Goal: Task Accomplishment & Management: Manage account settings

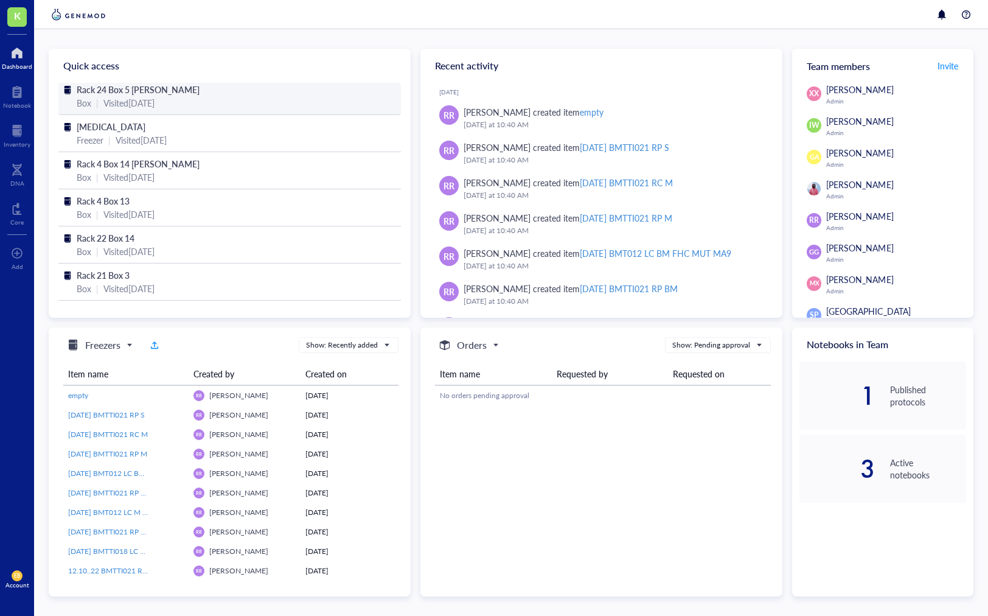
click at [124, 89] on span "Rack 24 Box 5 [PERSON_NAME]" at bounding box center [138, 89] width 123 height 12
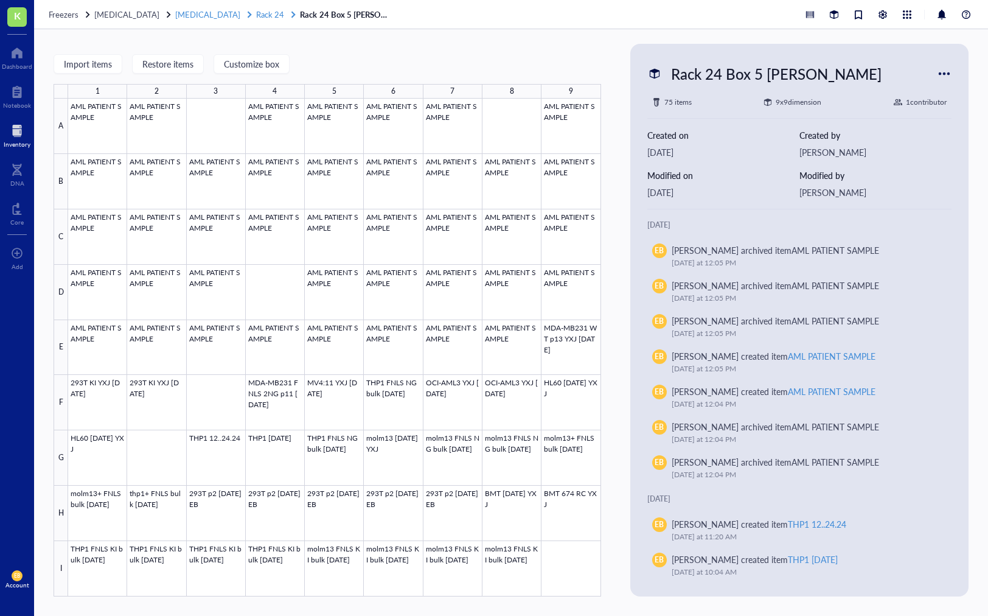
click at [256, 14] on span "Rack 24" at bounding box center [270, 15] width 28 height 12
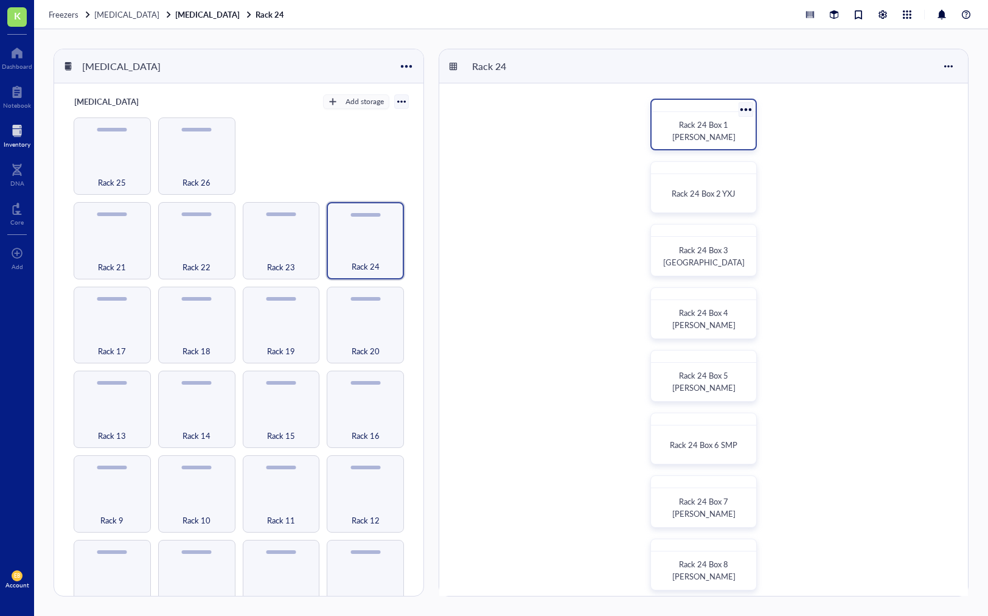
click at [703, 131] on span "Rack 24 Box 1 [PERSON_NAME]" at bounding box center [703, 131] width 63 height 24
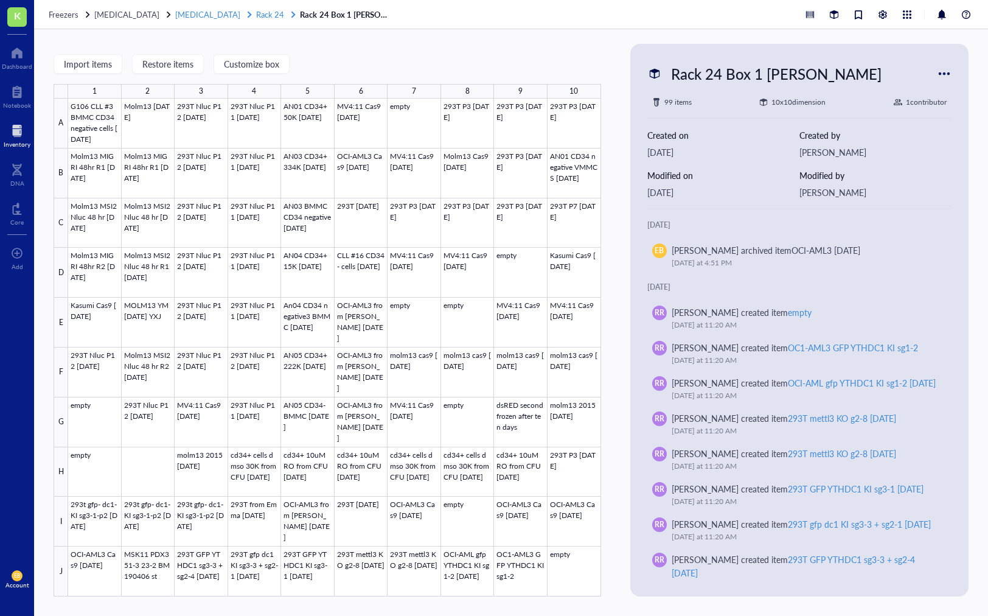
click at [256, 11] on span "Rack 24" at bounding box center [270, 15] width 28 height 12
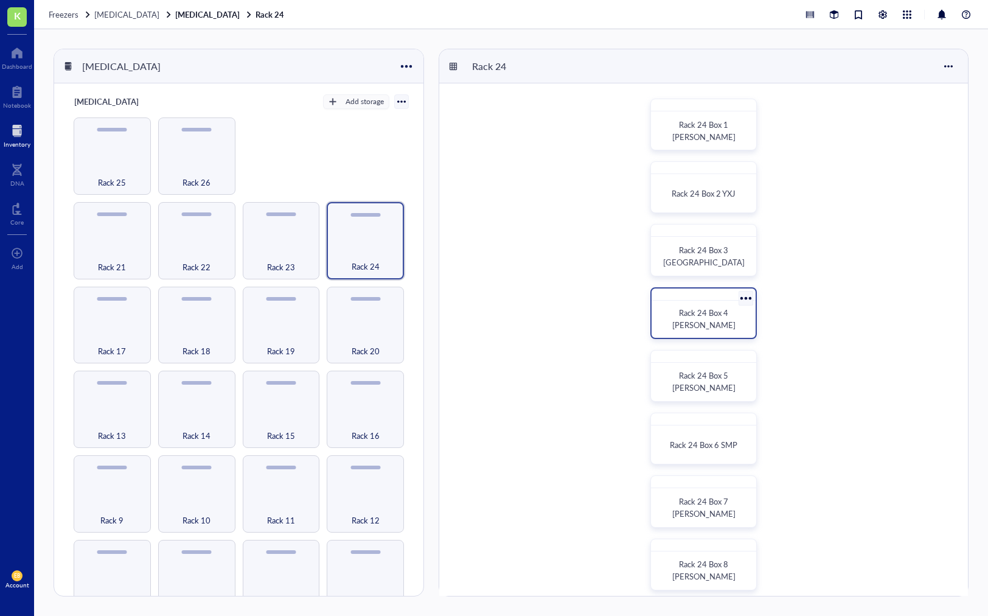
click at [709, 319] on span "Rack 24 Box 4 [PERSON_NAME]" at bounding box center [703, 319] width 63 height 24
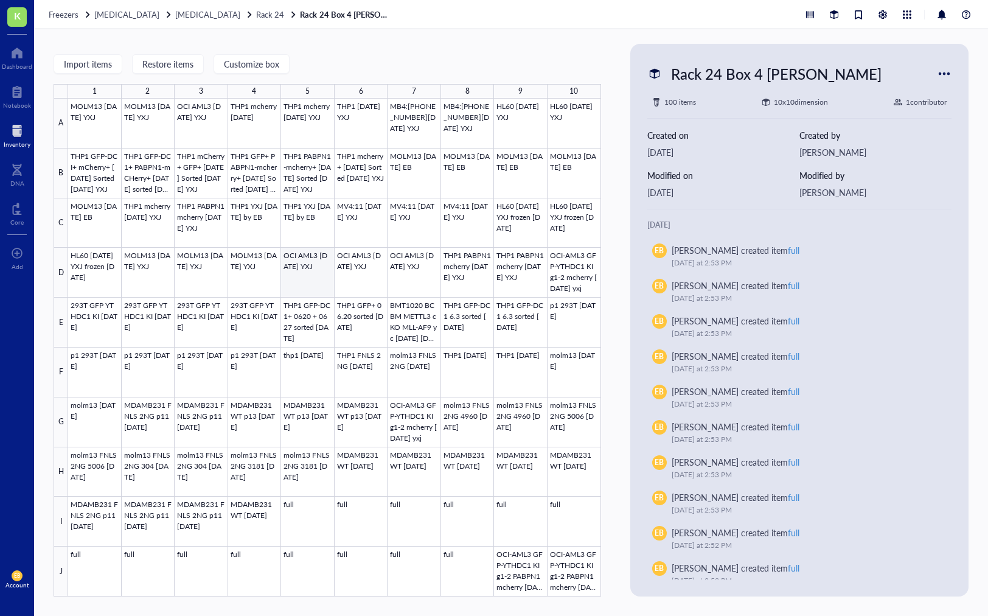
click at [315, 284] on div at bounding box center [334, 348] width 533 height 498
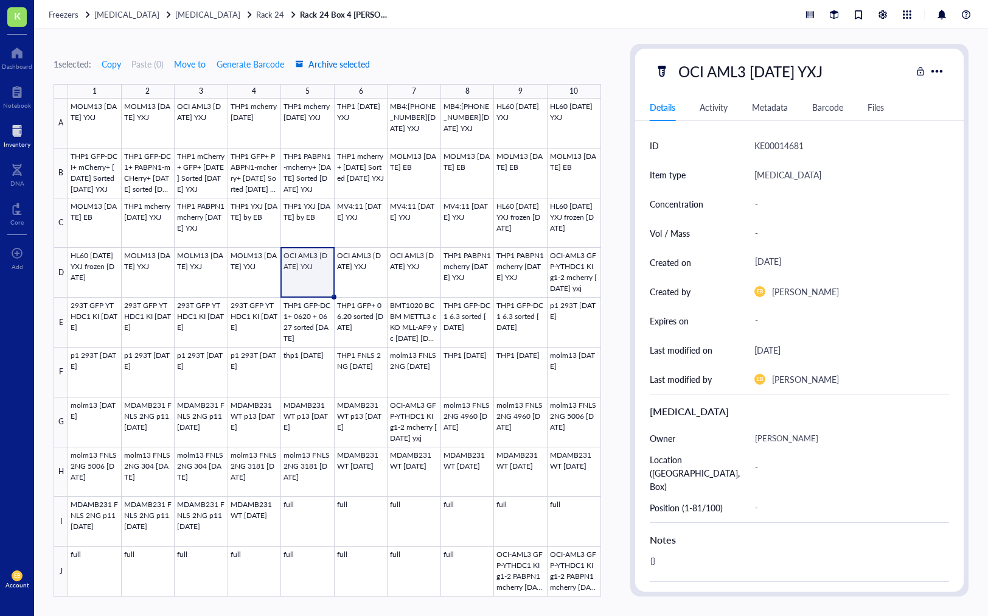
click at [324, 63] on span "Archive selected" at bounding box center [332, 64] width 75 height 10
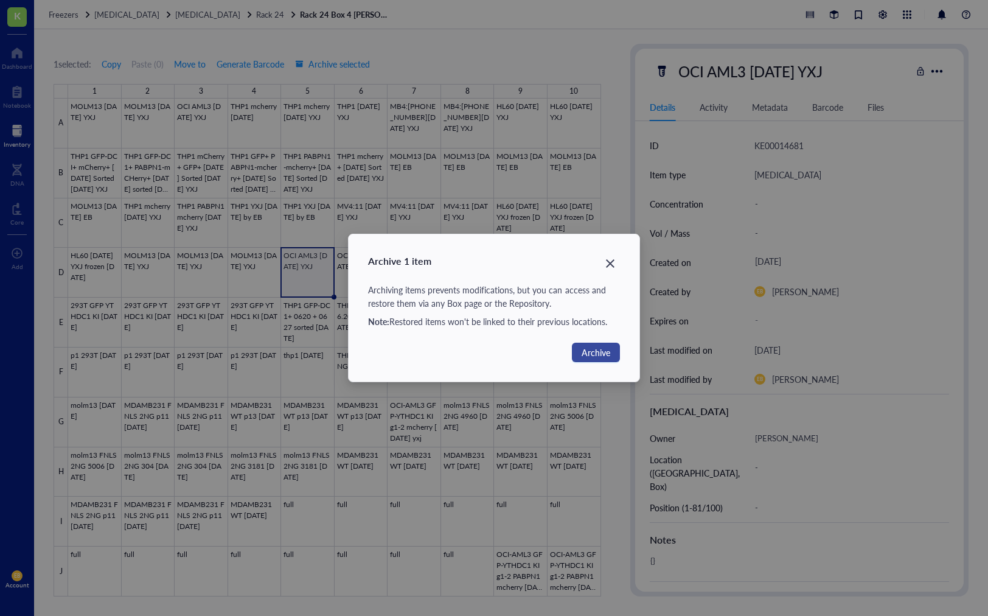
click at [597, 354] on span "Archive" at bounding box center [596, 352] width 29 height 13
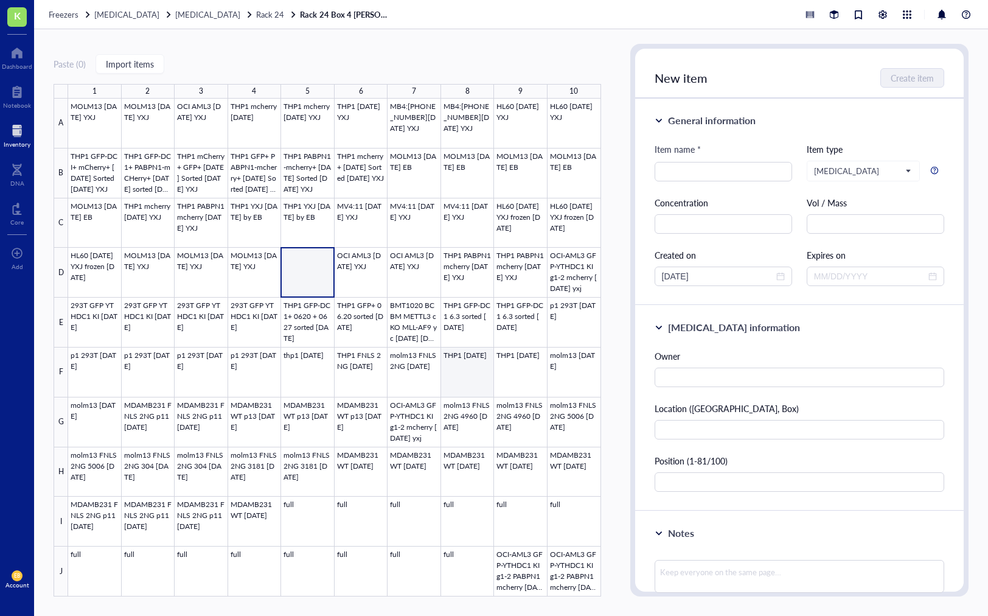
click at [468, 369] on div at bounding box center [334, 348] width 533 height 498
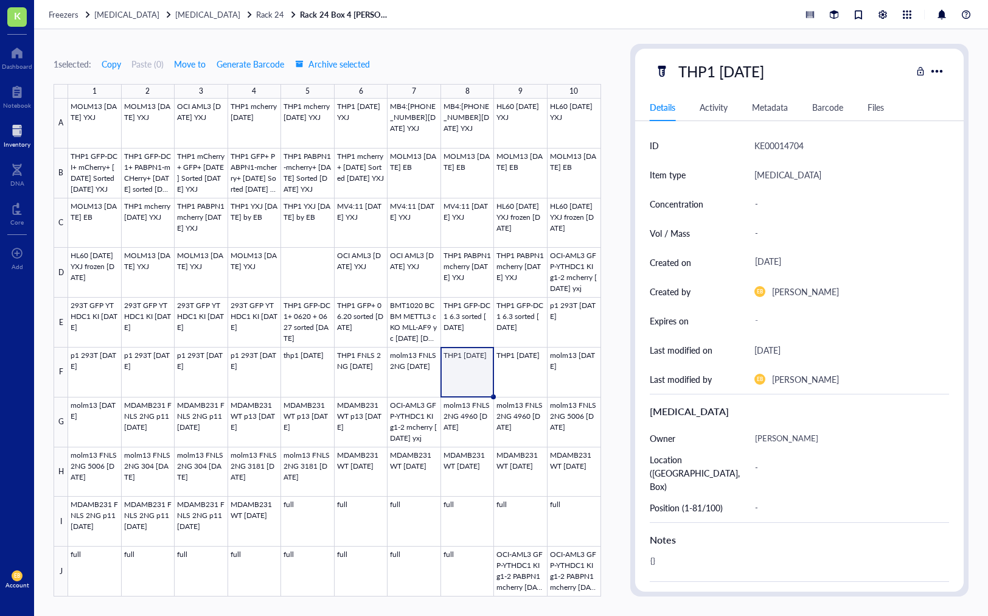
click at [468, 369] on div at bounding box center [334, 348] width 533 height 498
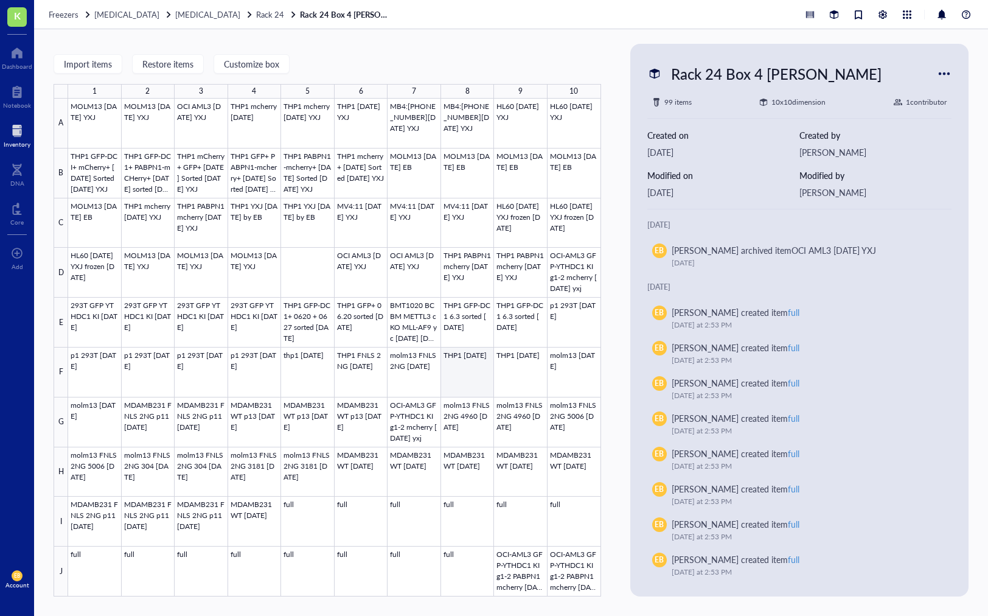
click at [464, 388] on div at bounding box center [334, 348] width 533 height 498
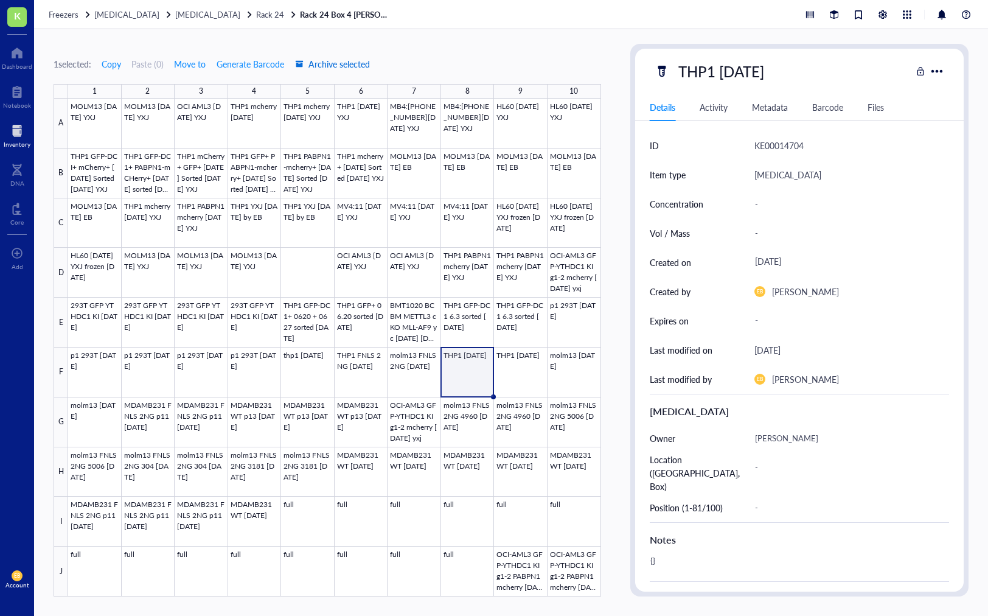
click at [326, 62] on span "Archive selected" at bounding box center [332, 64] width 75 height 10
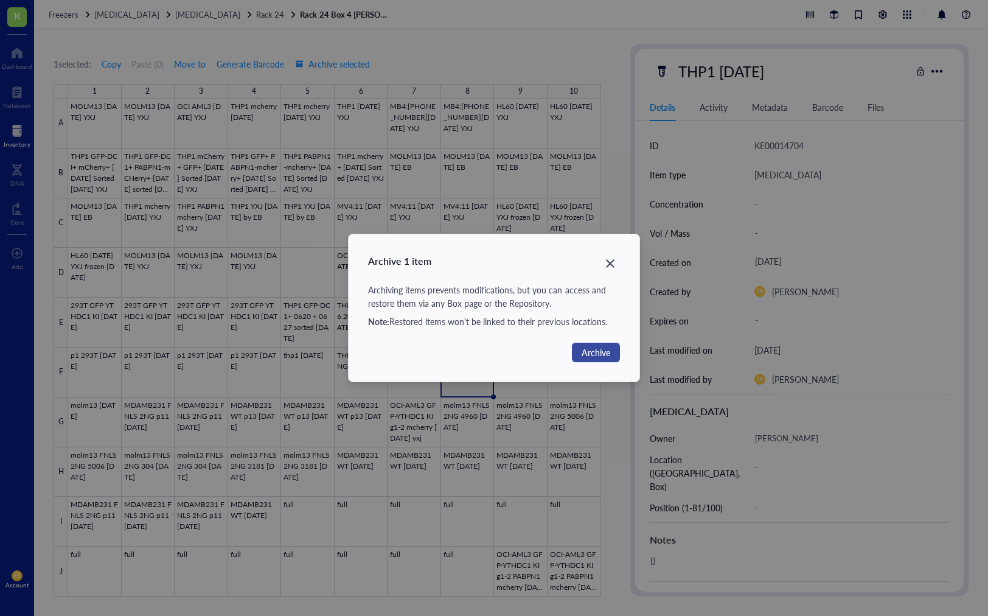
click at [591, 354] on span "Archive" at bounding box center [596, 352] width 29 height 13
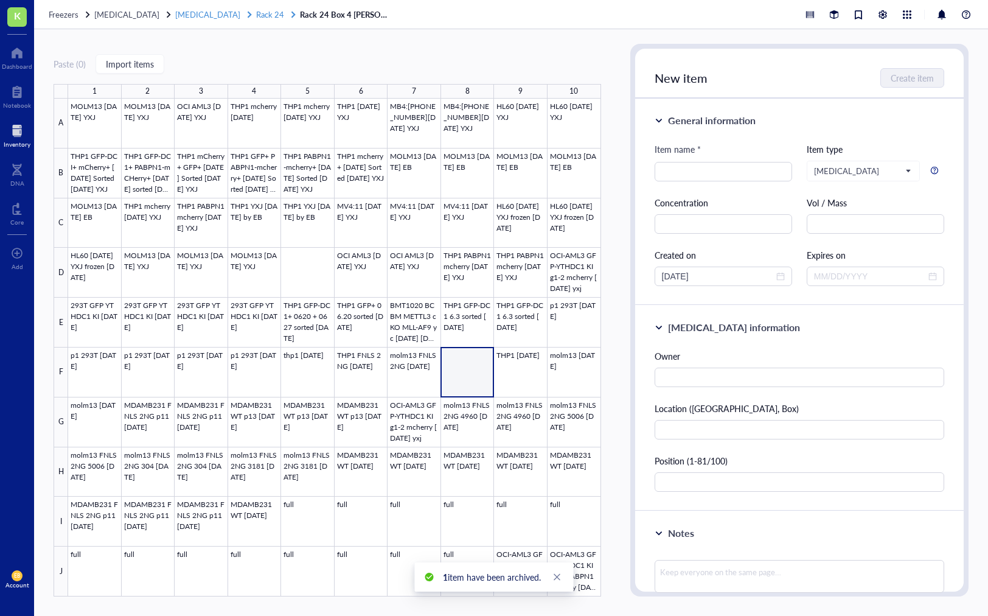
click at [256, 13] on span "Rack 24" at bounding box center [270, 15] width 28 height 12
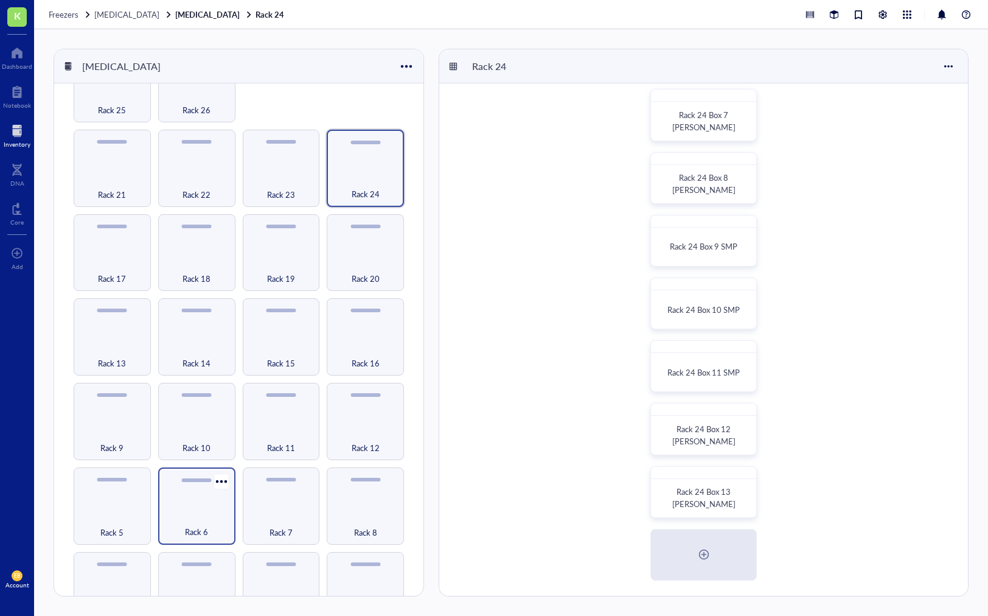
scroll to position [75, 0]
click at [193, 514] on div "Rack 6" at bounding box center [196, 522] width 65 height 27
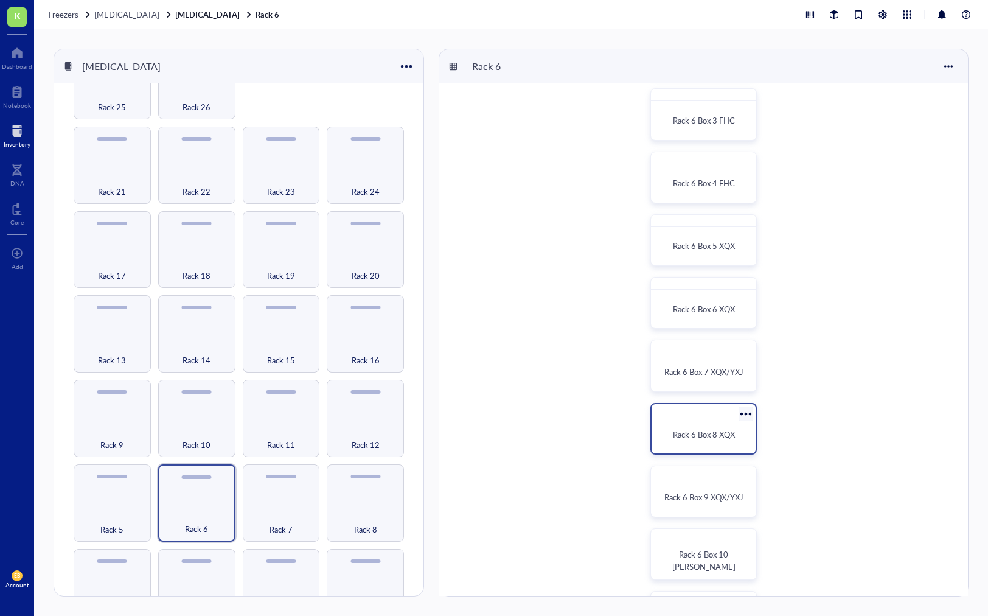
scroll to position [145, 0]
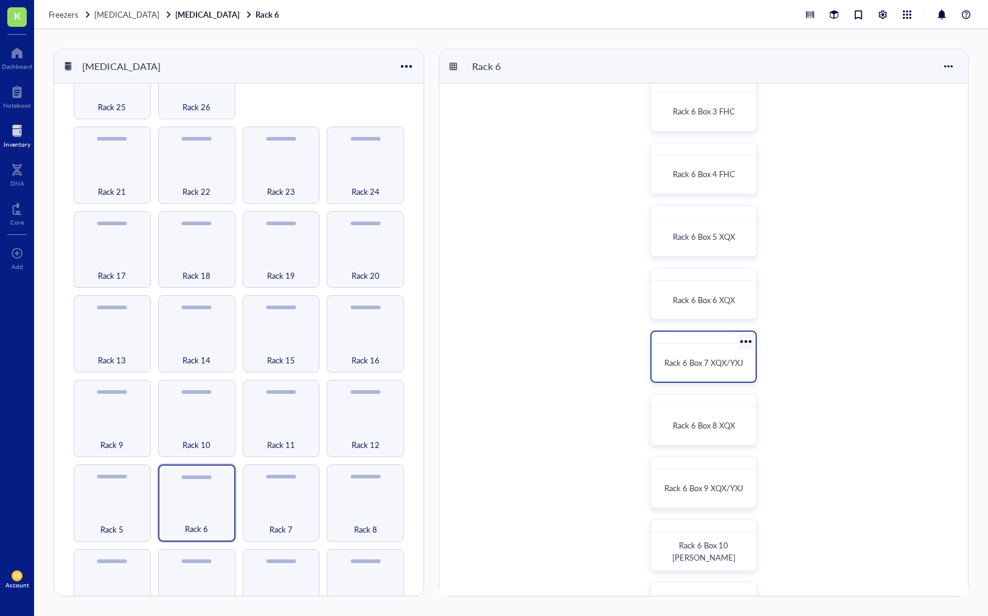
click at [712, 377] on div "Rack 6 Box 7 XQX/YXJ" at bounding box center [703, 356] width 106 height 52
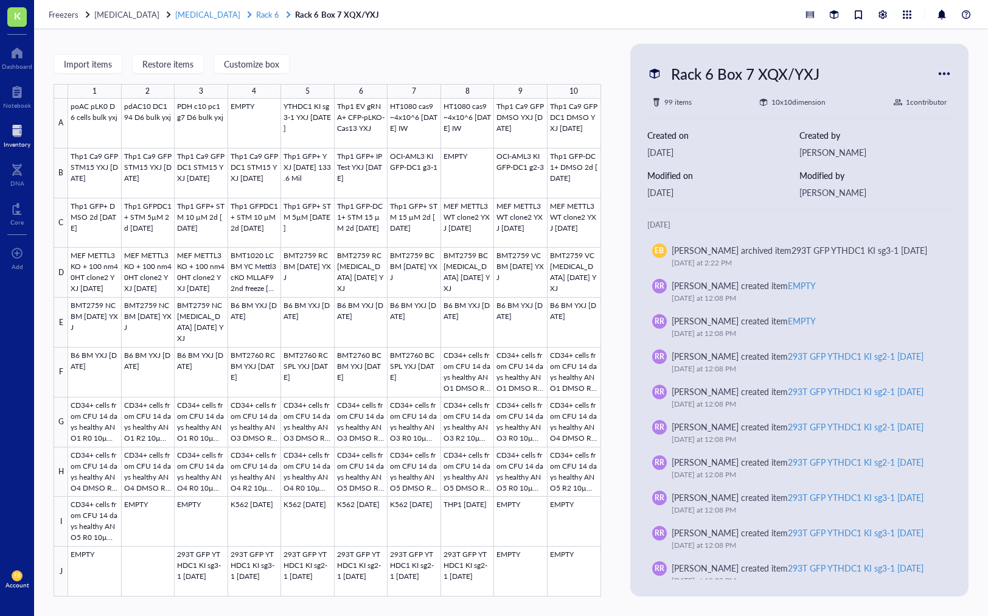
click at [256, 13] on span "Rack 6" at bounding box center [267, 15] width 23 height 12
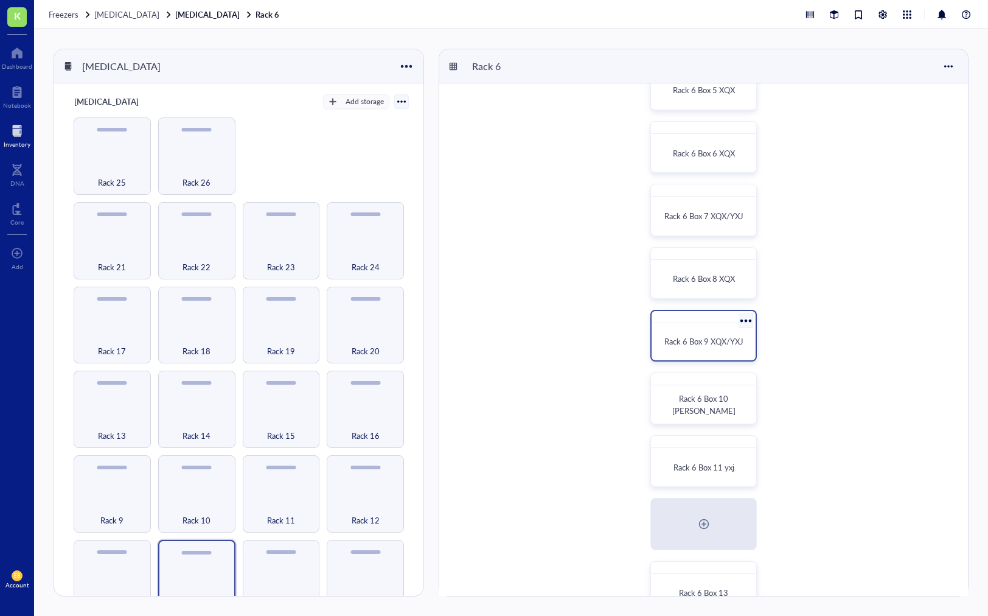
scroll to position [309, 0]
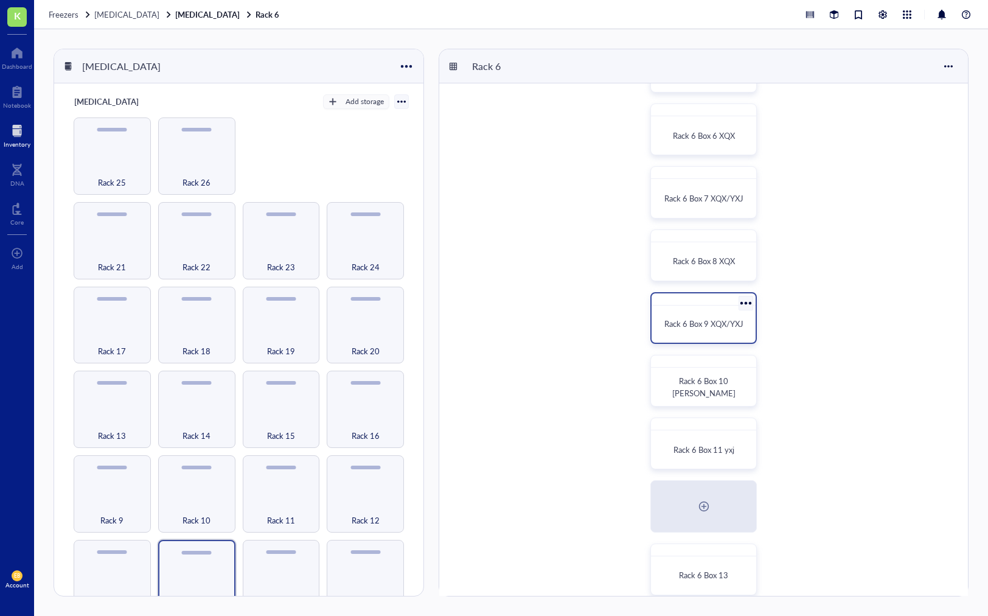
click at [675, 320] on span "Rack 6 Box 9 XQX/YXJ" at bounding box center [703, 324] width 79 height 12
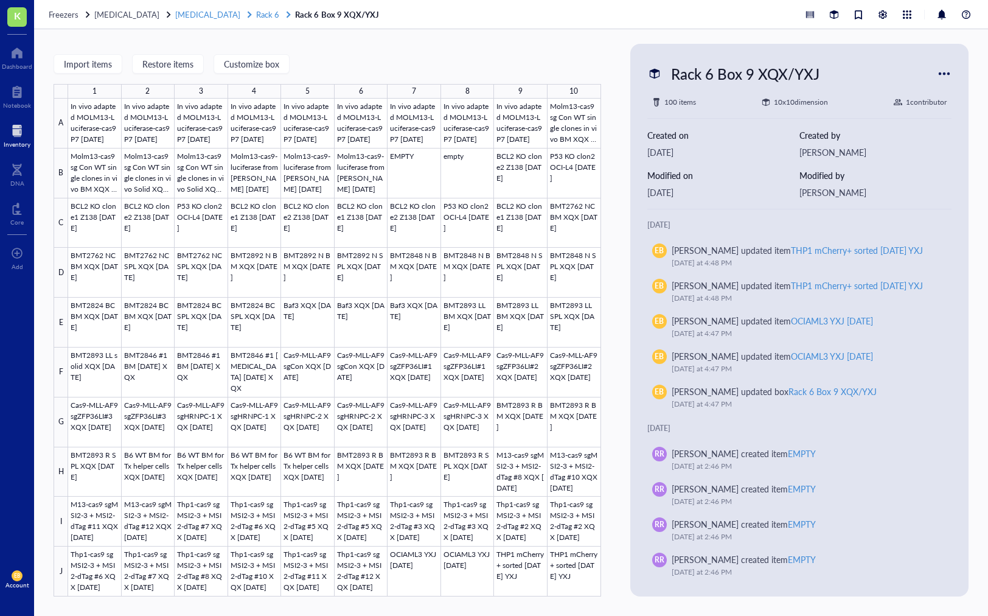
click at [256, 13] on span "Rack 6" at bounding box center [267, 15] width 23 height 12
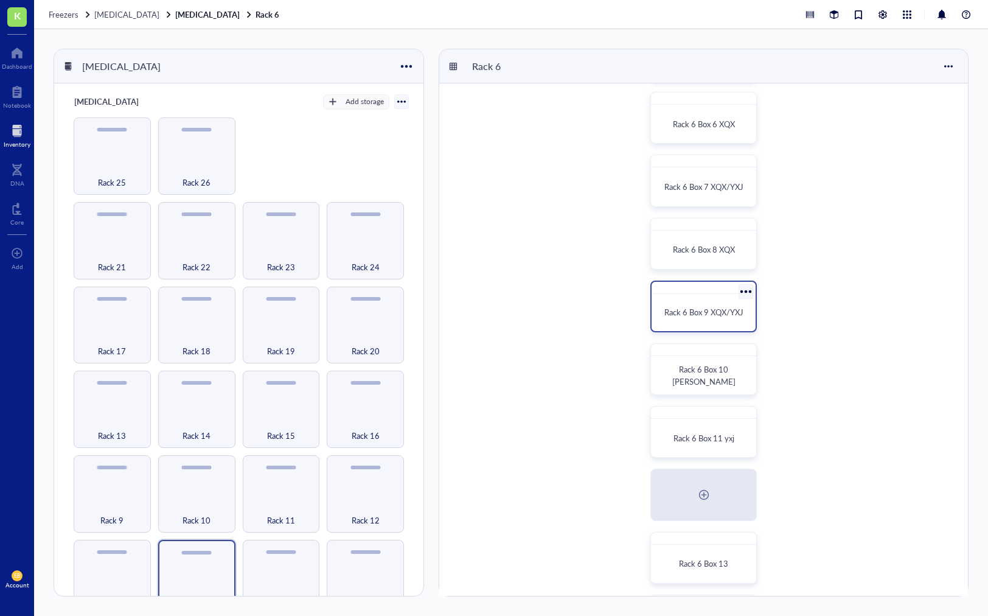
scroll to position [360, 0]
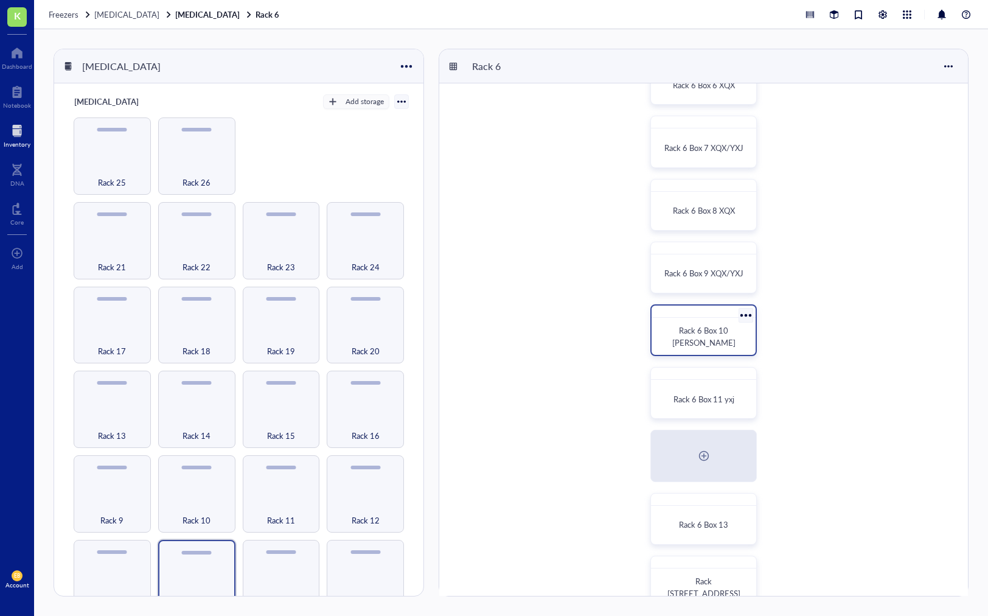
click at [695, 337] on span "Rack 6 Box 10 [PERSON_NAME]" at bounding box center [703, 336] width 63 height 24
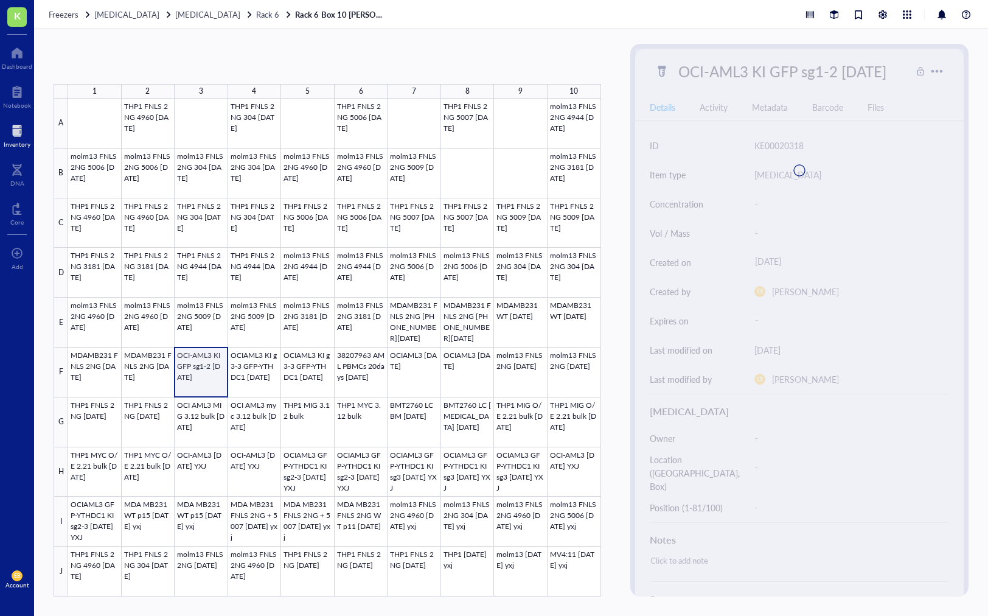
click at [206, 374] on div at bounding box center [334, 348] width 533 height 498
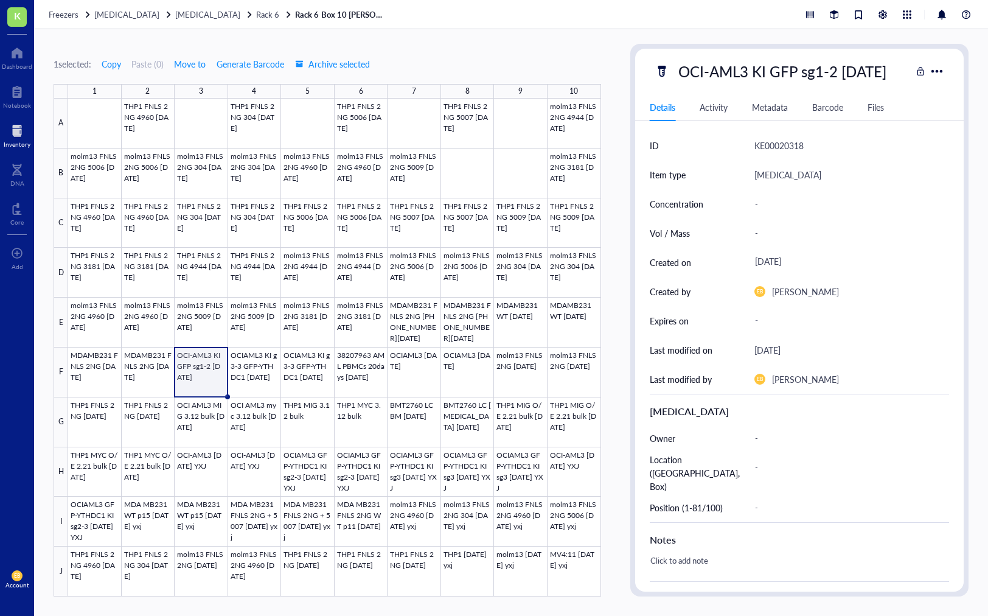
click at [184, 20] on div "Freezers [MEDICAL_DATA] [MEDICAL_DATA] Rack 6 Rack 6 Box 10 [PERSON_NAME]" at bounding box center [511, 14] width 954 height 29
click at [184, 13] on span "[MEDICAL_DATA]" at bounding box center [207, 15] width 65 height 12
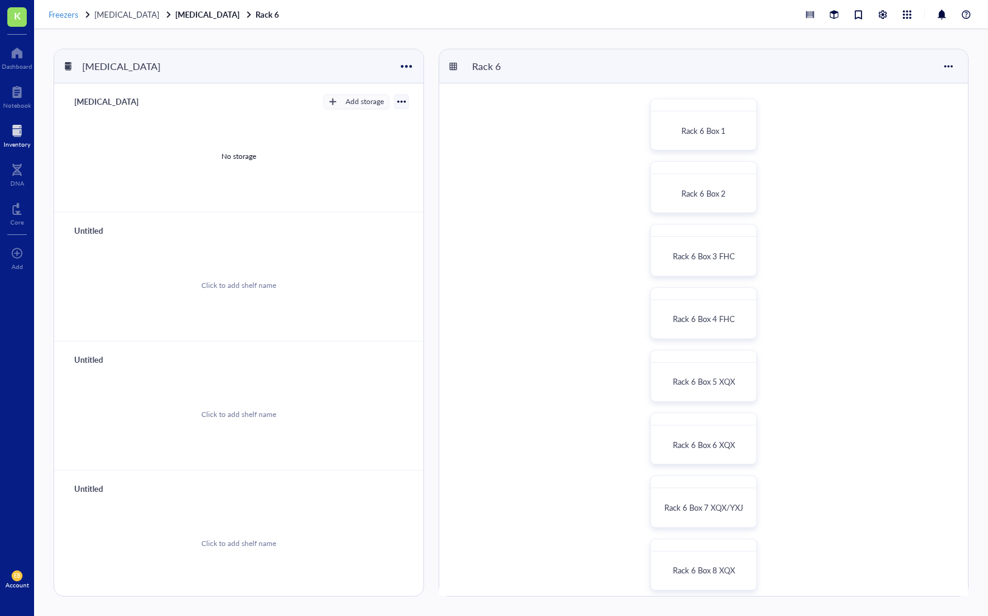
click at [57, 15] on span "Freezers" at bounding box center [64, 15] width 30 height 12
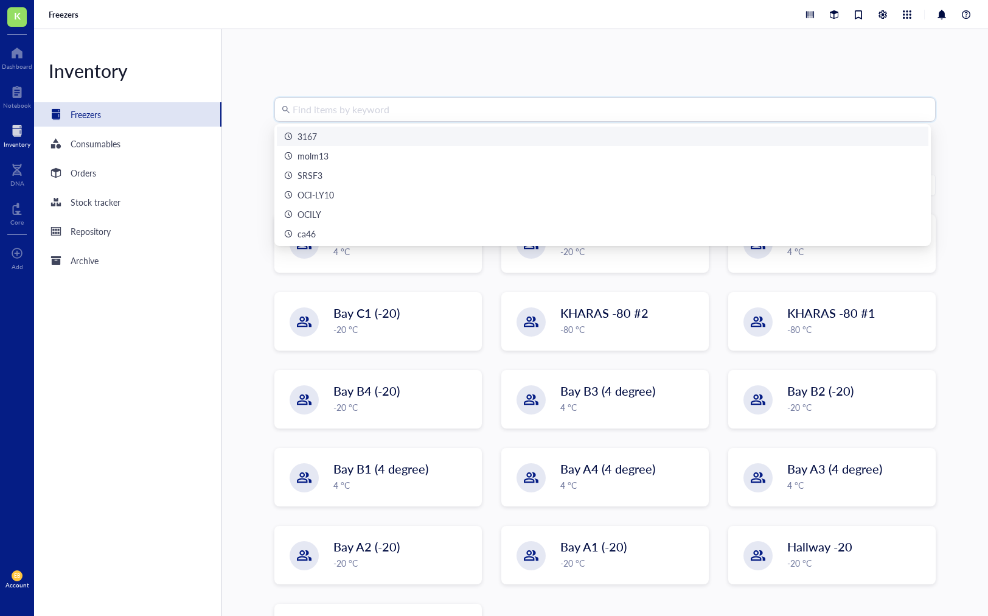
click at [334, 108] on input "search" at bounding box center [611, 109] width 636 height 23
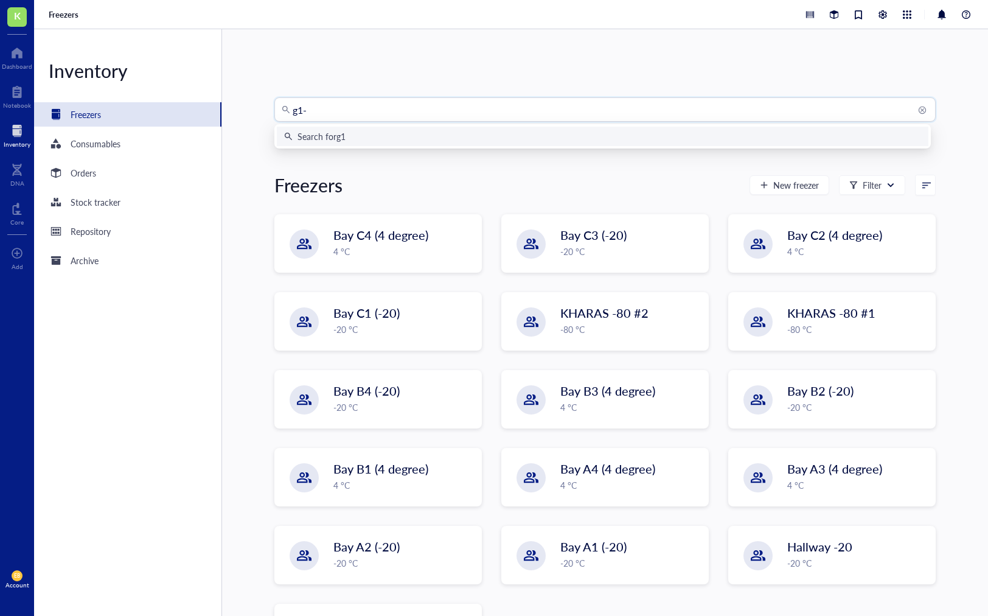
type input "g1-2"
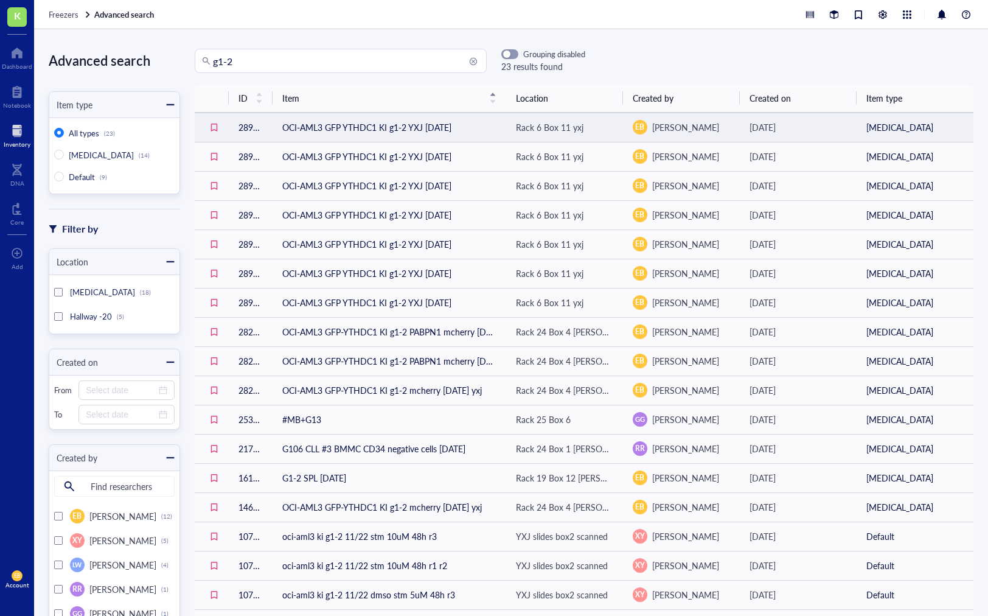
click at [362, 131] on td "OCI-AML3 GFP YTHDC1 KI g1-2 YXJ [DATE]" at bounding box center [390, 127] width 234 height 29
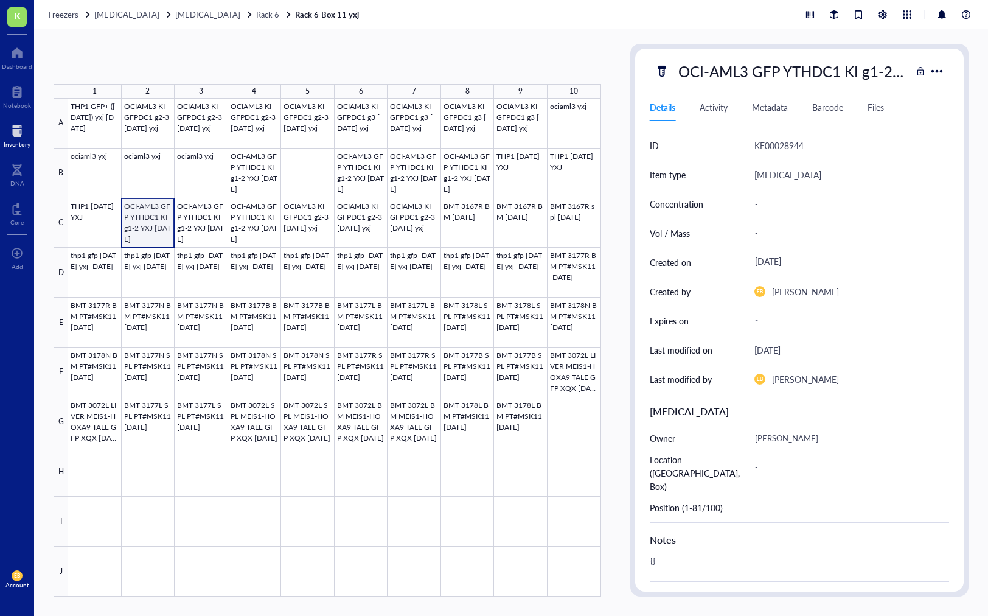
click at [139, 231] on div at bounding box center [334, 348] width 533 height 498
click at [320, 61] on span "Archive selected" at bounding box center [332, 64] width 75 height 10
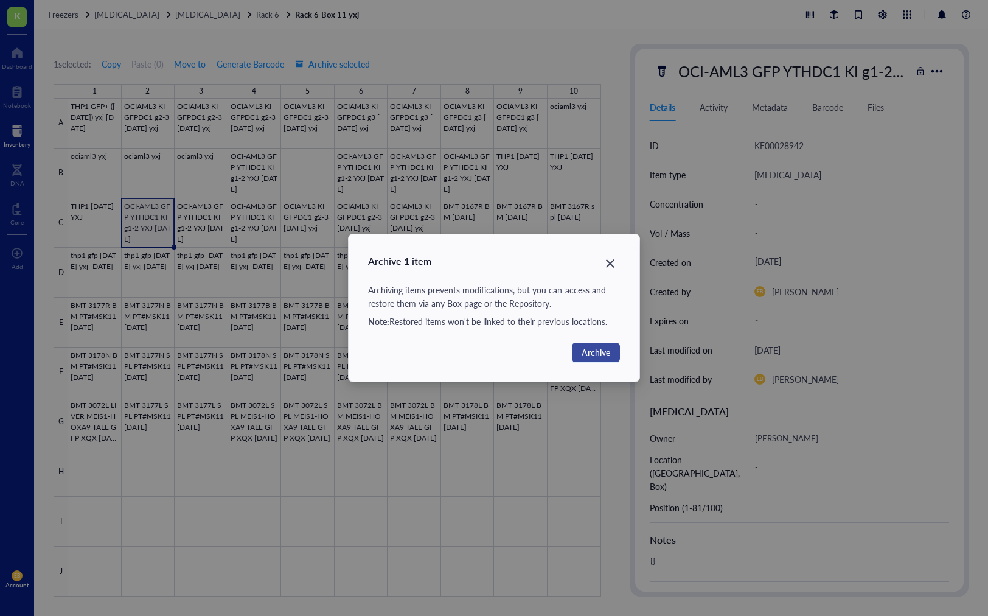
click at [593, 353] on span "Archive" at bounding box center [596, 352] width 29 height 13
